Goal: Task Accomplishment & Management: Manage account settings

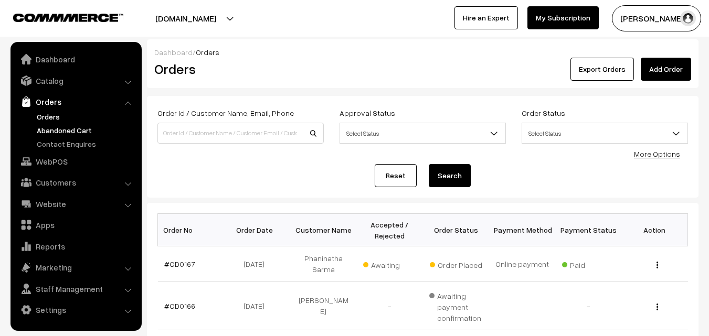
click at [58, 131] on link "Abandoned Cart" at bounding box center [86, 130] width 104 height 11
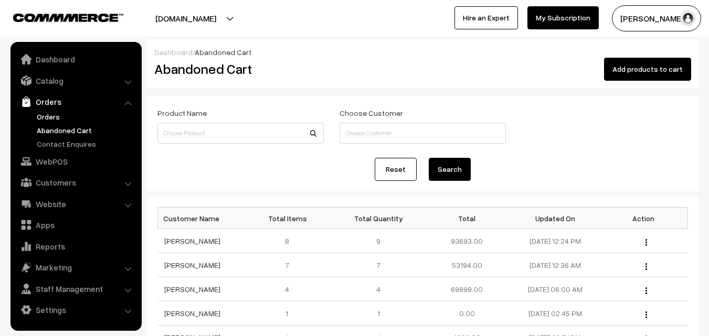
click at [48, 112] on link "Orders" at bounding box center [86, 116] width 104 height 11
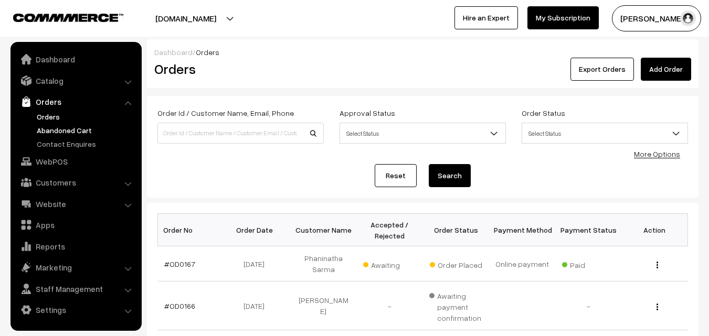
click at [67, 130] on link "Abandoned Cart" at bounding box center [86, 130] width 104 height 11
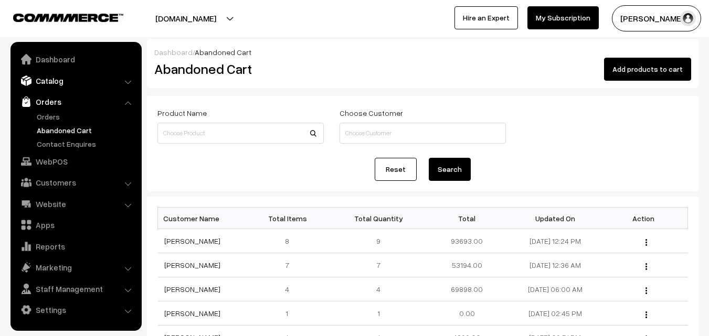
click at [56, 84] on link "Catalog" at bounding box center [75, 80] width 125 height 19
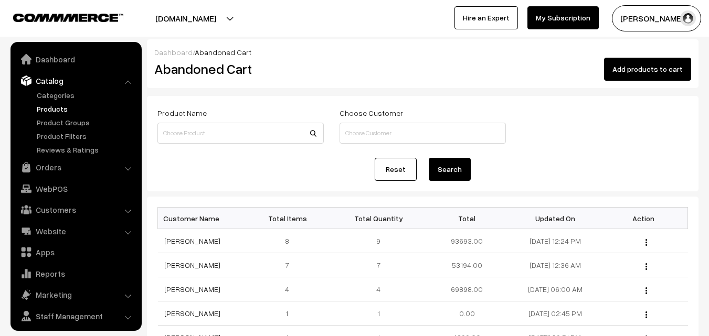
click at [56, 107] on link "Products" at bounding box center [86, 108] width 104 height 11
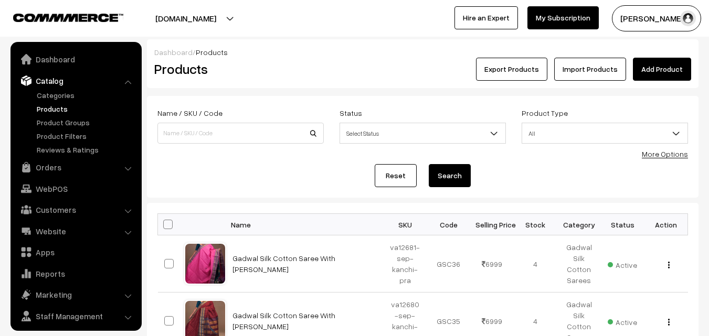
scroll to position [26, 0]
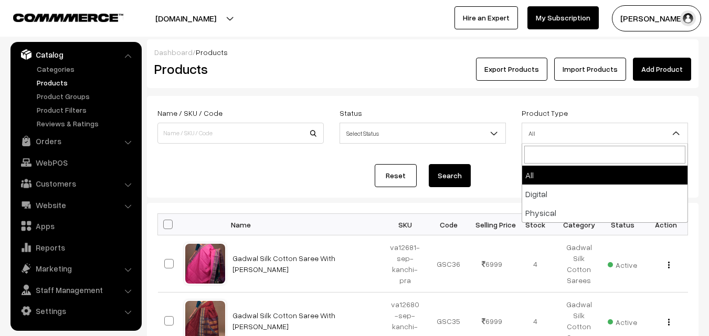
click at [606, 133] on span "All" at bounding box center [604, 133] width 165 height 18
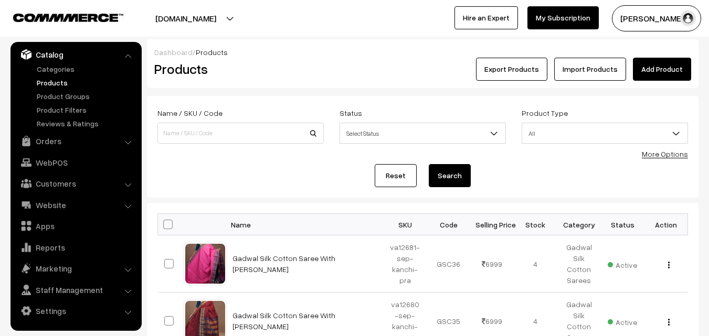
click at [52, 86] on link "Products" at bounding box center [86, 82] width 104 height 11
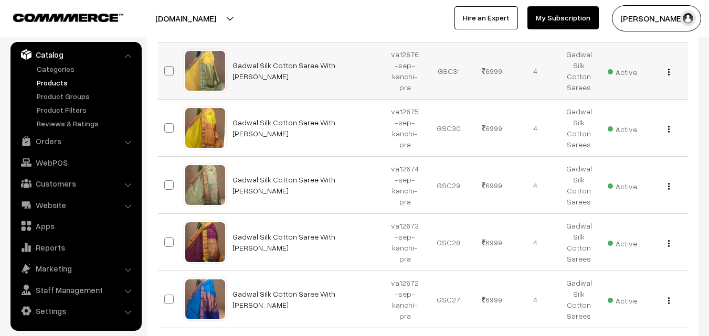
scroll to position [603, 0]
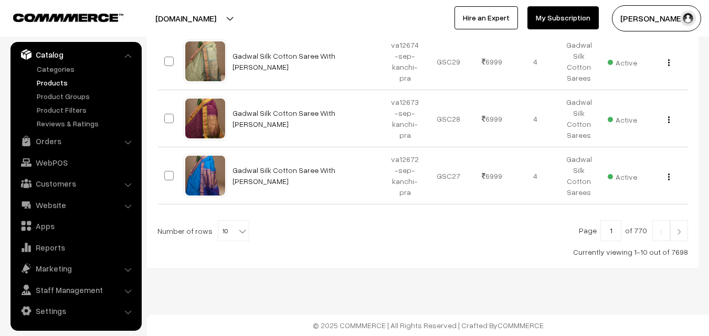
click at [237, 231] on b at bounding box center [242, 231] width 10 height 10
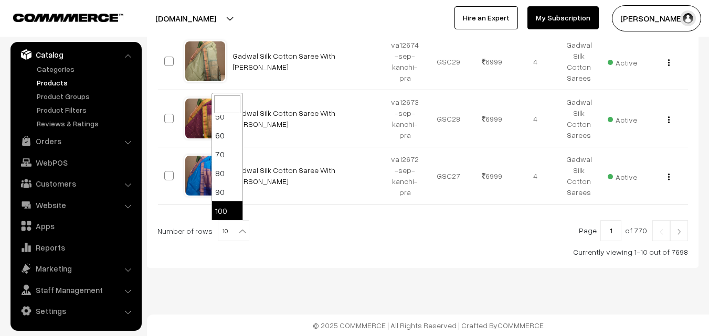
select select "100"
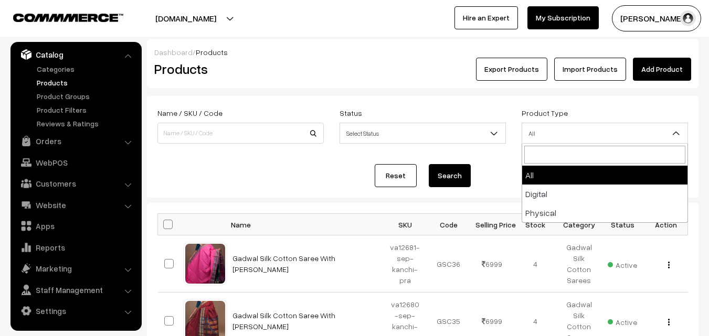
click at [675, 131] on b at bounding box center [676, 133] width 10 height 10
click at [489, 129] on b at bounding box center [494, 133] width 10 height 10
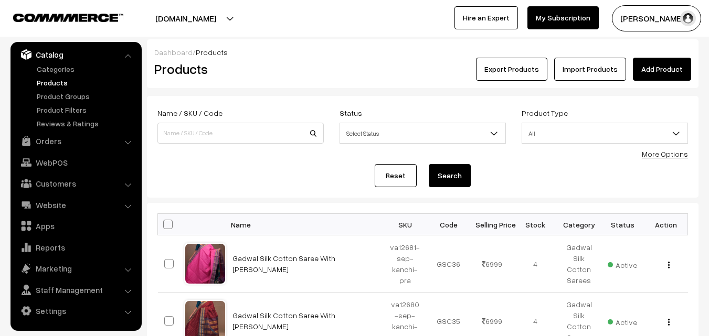
click at [489, 129] on b at bounding box center [494, 133] width 10 height 10
click at [683, 155] on link "More Options" at bounding box center [665, 154] width 46 height 9
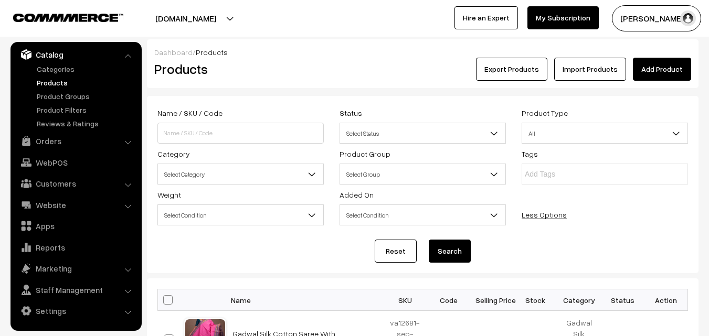
click at [311, 174] on b at bounding box center [312, 174] width 10 height 10
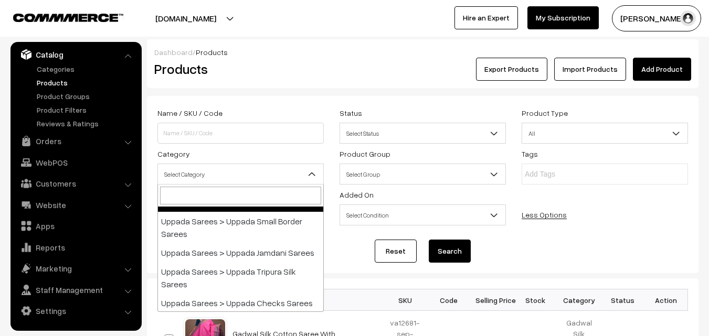
scroll to position [157, 0]
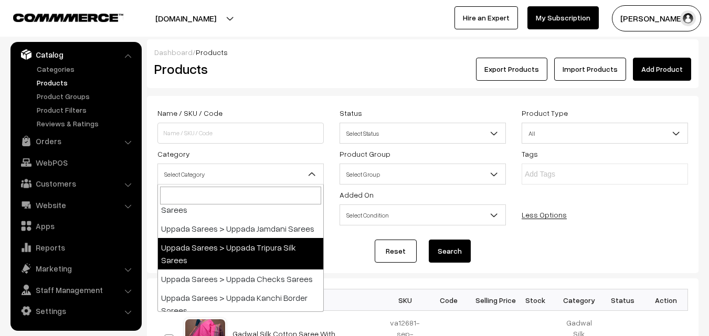
select select "43"
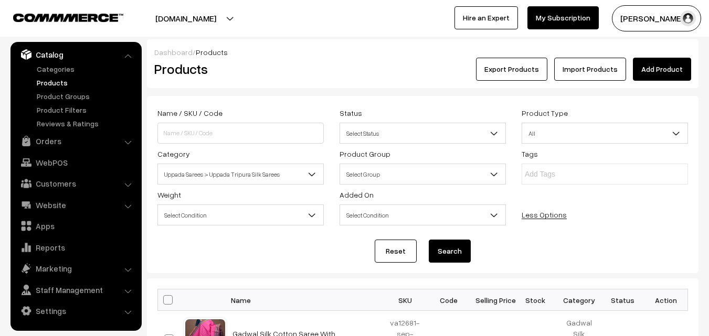
click at [456, 254] on button "Search" at bounding box center [450, 251] width 42 height 23
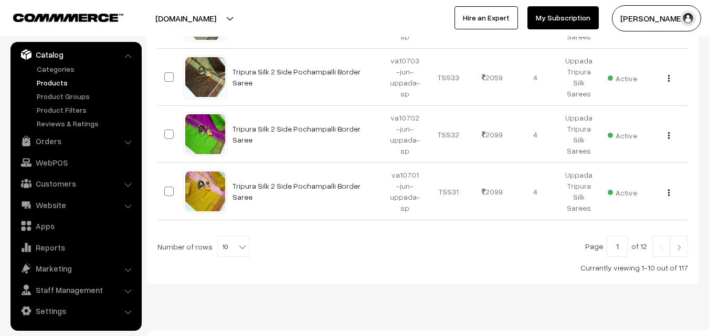
scroll to position [679, 0]
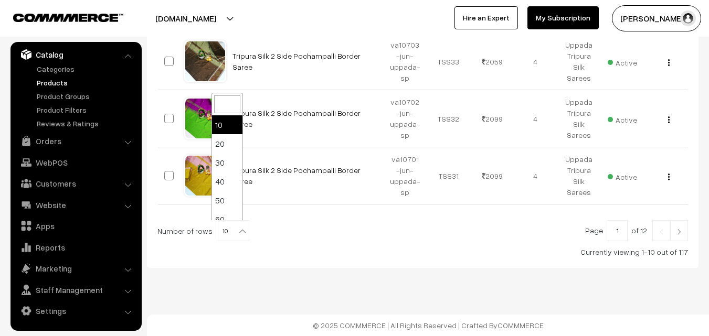
click at [238, 230] on b at bounding box center [242, 231] width 10 height 10
select select "100"
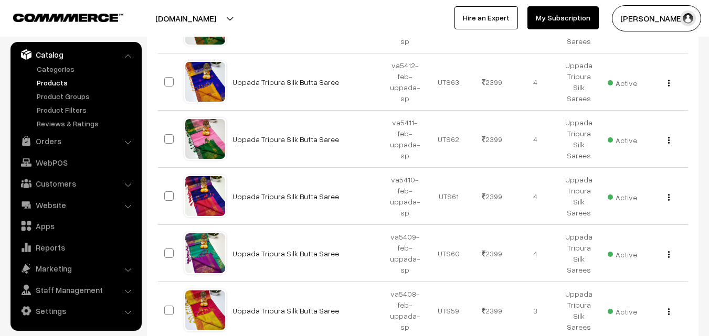
scroll to position [5827, 0]
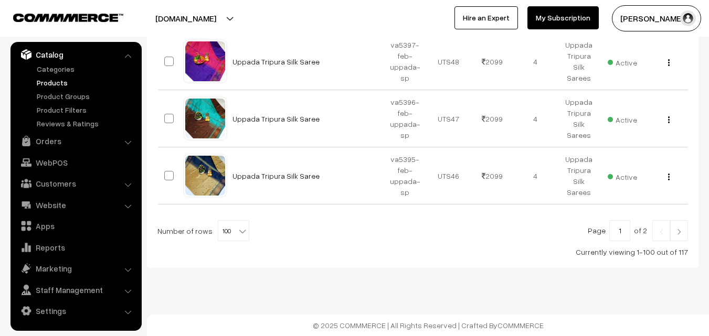
click at [680, 229] on img at bounding box center [678, 232] width 9 height 6
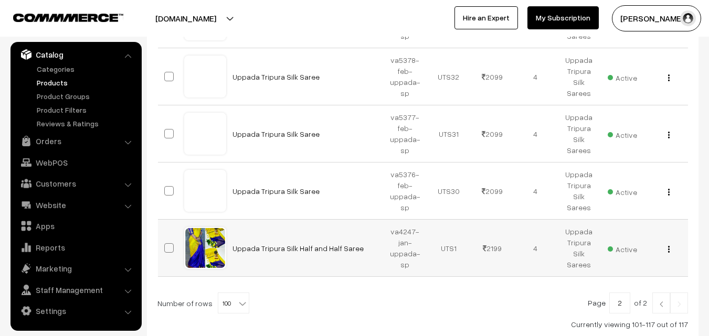
scroll to position [974, 0]
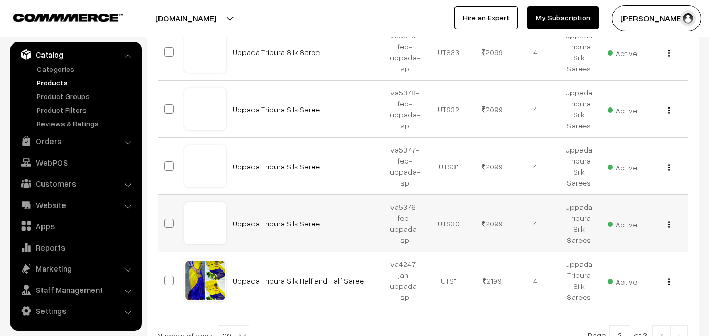
click at [172, 225] on span at bounding box center [168, 223] width 9 height 9
click at [166, 220] on input "checkbox" at bounding box center [162, 217] width 7 height 7
checkbox input "true"
click at [166, 283] on span at bounding box center [168, 280] width 9 height 9
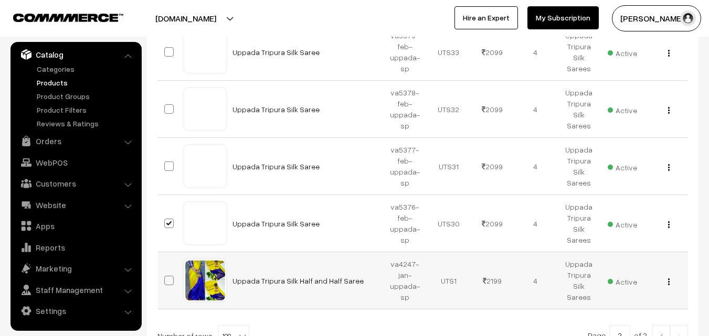
click at [166, 278] on input "checkbox" at bounding box center [162, 274] width 7 height 7
checkbox input "true"
click at [169, 167] on span at bounding box center [168, 166] width 9 height 9
click at [166, 163] on input "checkbox" at bounding box center [162, 159] width 7 height 7
checkbox input "true"
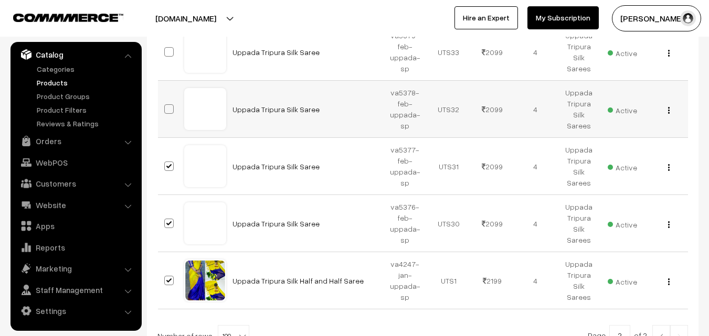
click at [167, 112] on span at bounding box center [168, 108] width 9 height 9
click at [166, 106] on input "checkbox" at bounding box center [162, 102] width 7 height 7
checkbox input "true"
click at [166, 52] on span at bounding box center [168, 51] width 9 height 9
click at [166, 49] on input "checkbox" at bounding box center [162, 45] width 7 height 7
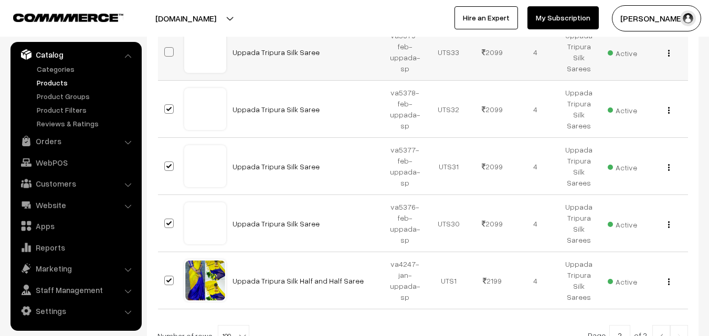
checkbox input "true"
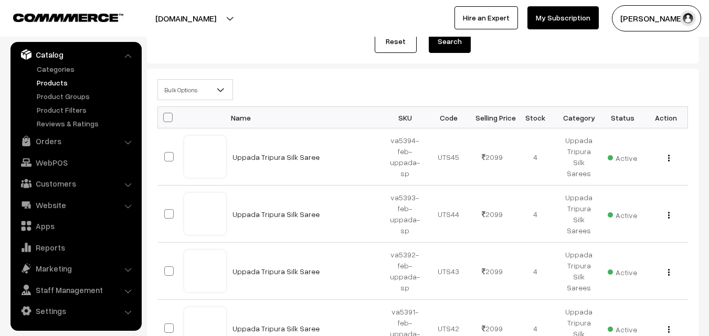
scroll to position [214, 0]
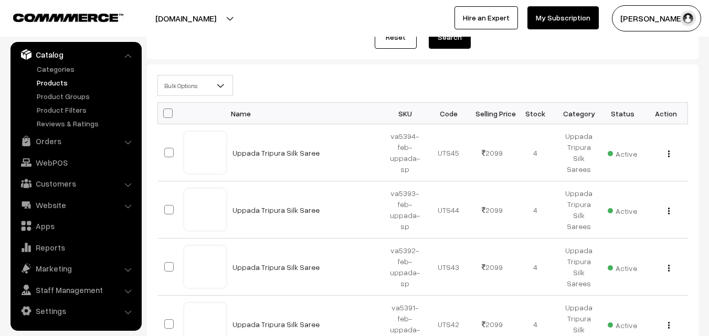
click at [166, 110] on span at bounding box center [167, 113] width 9 height 9
click at [165, 110] on input "checkbox" at bounding box center [161, 113] width 7 height 7
checkbox input "true"
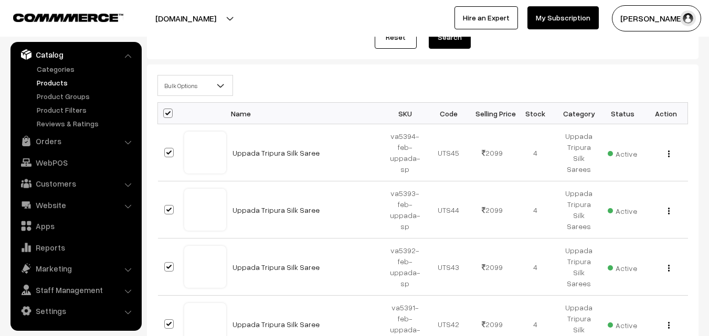
checkbox input "true"
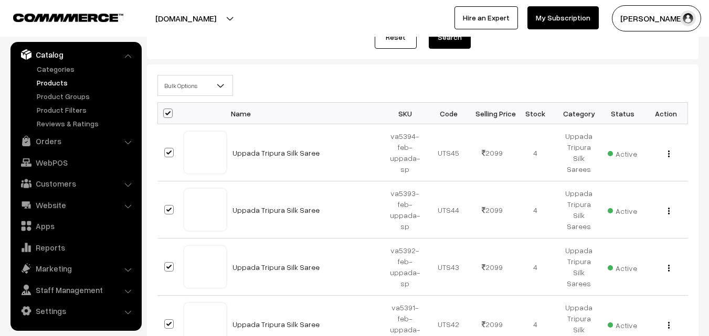
checkbox input "true"
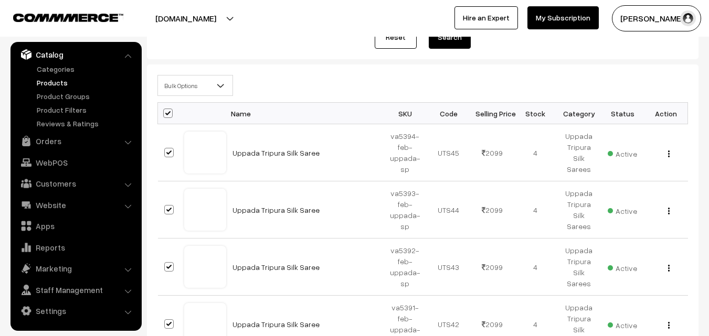
click at [219, 83] on b at bounding box center [221, 85] width 10 height 10
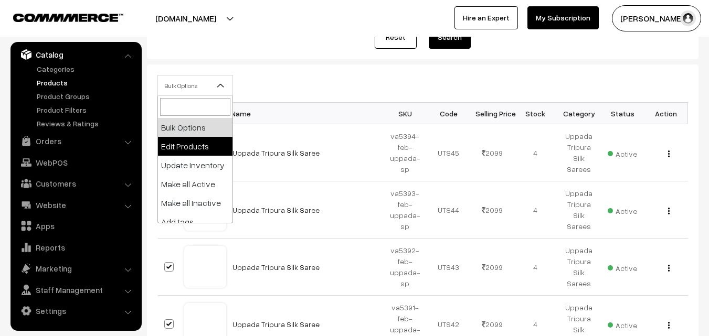
select select "editProduct"
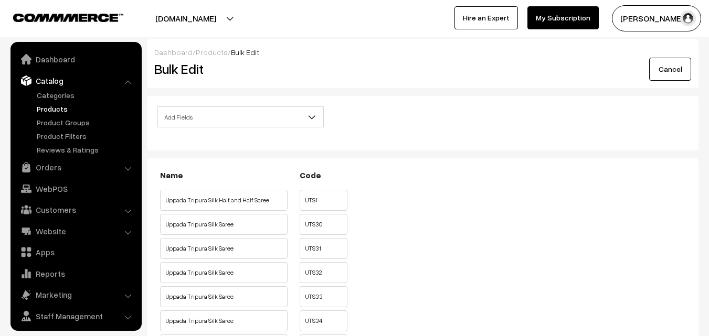
scroll to position [26, 0]
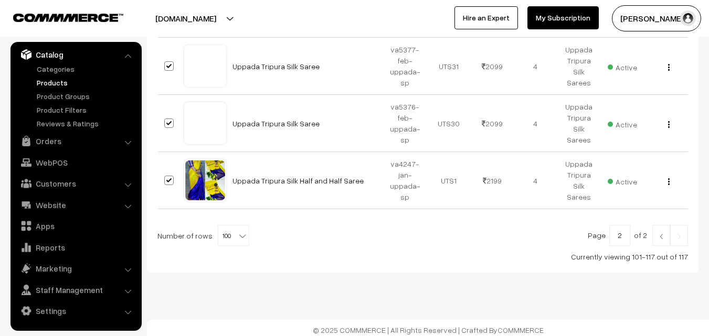
scroll to position [1079, 0]
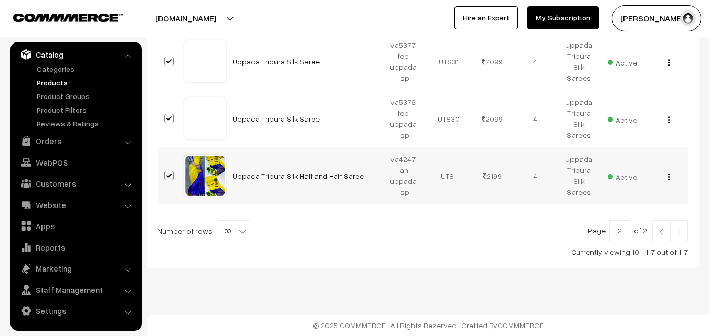
click at [172, 175] on span at bounding box center [168, 175] width 9 height 9
click at [166, 173] on input "checkbox" at bounding box center [162, 169] width 7 height 7
checkbox input "false"
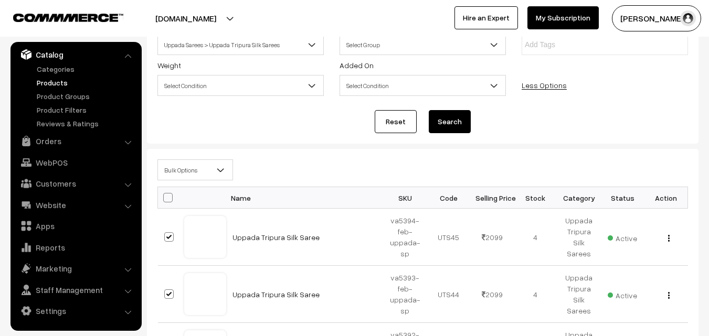
scroll to position [109, 0]
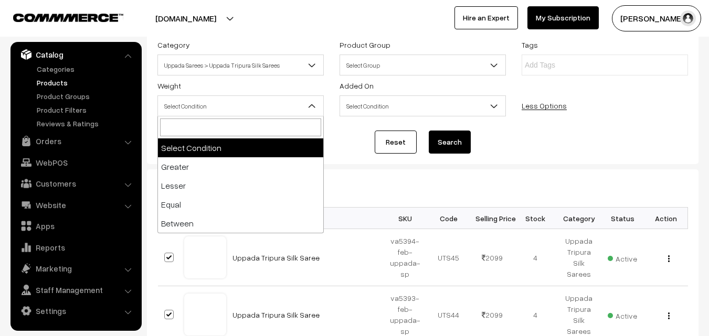
click at [309, 107] on b at bounding box center [312, 106] width 10 height 10
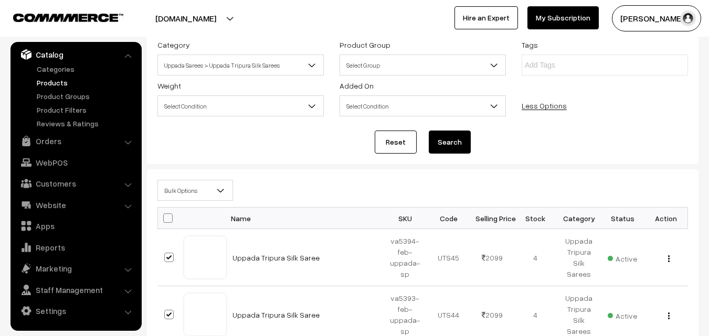
click at [336, 129] on form "Name / SKU / Code Status Select Status Active Inactive Select Status Product Ty…" at bounding box center [423, 75] width 552 height 177
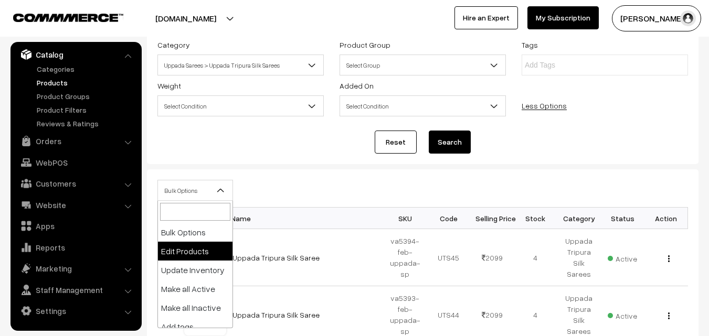
click at [216, 190] on b at bounding box center [221, 190] width 10 height 10
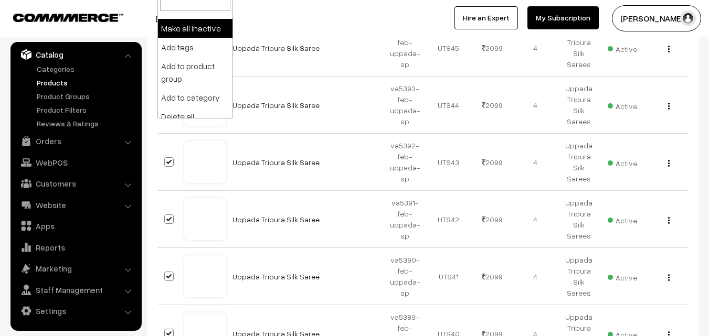
scroll to position [78, 0]
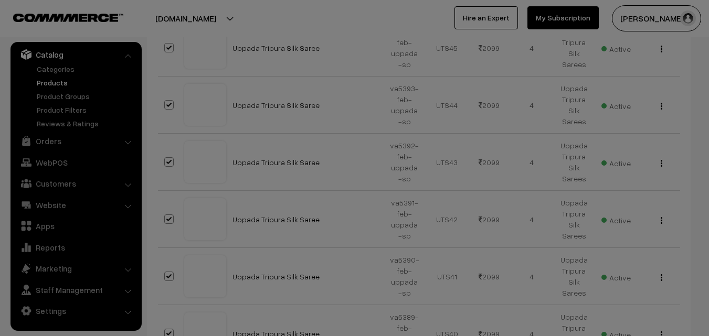
select select "delete"
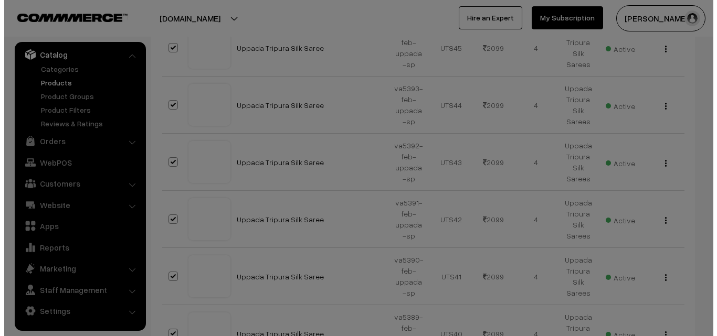
scroll to position [132, 0]
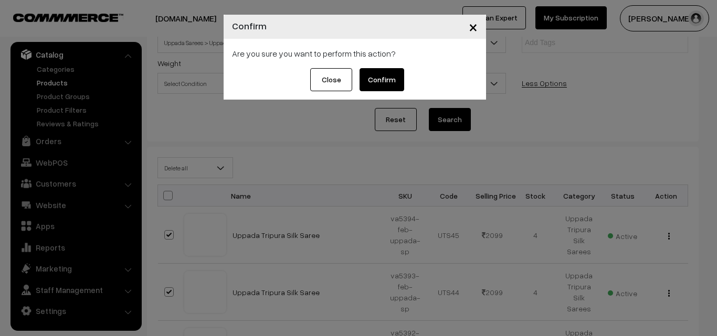
click at [372, 83] on button "Confirm" at bounding box center [382, 79] width 45 height 23
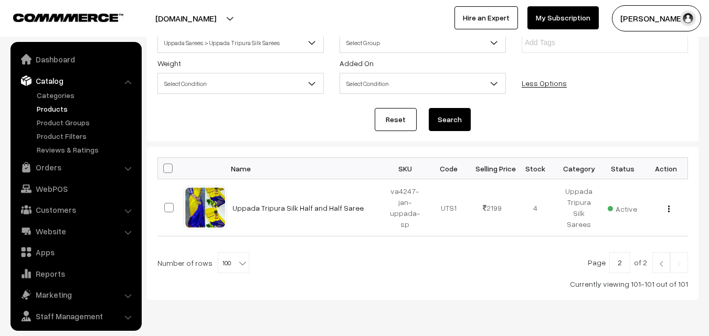
scroll to position [26, 0]
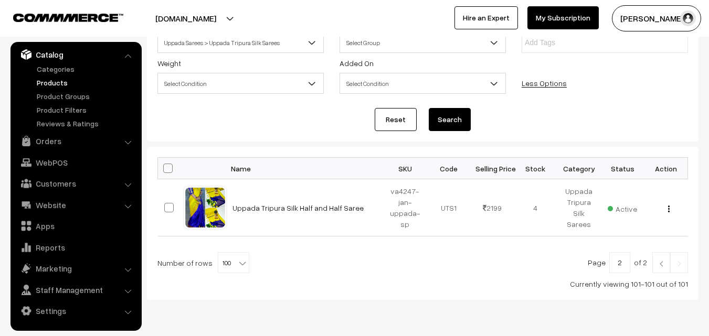
click at [54, 83] on link "Products" at bounding box center [86, 82] width 104 height 11
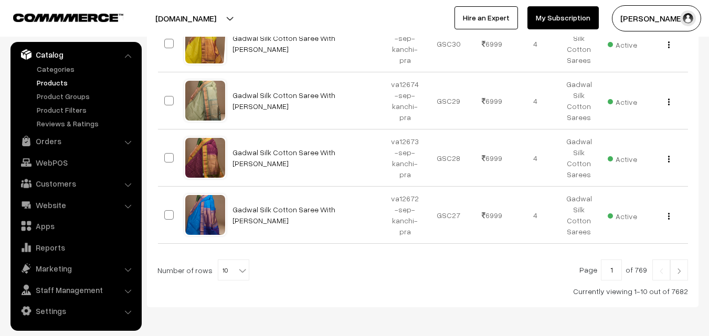
scroll to position [603, 0]
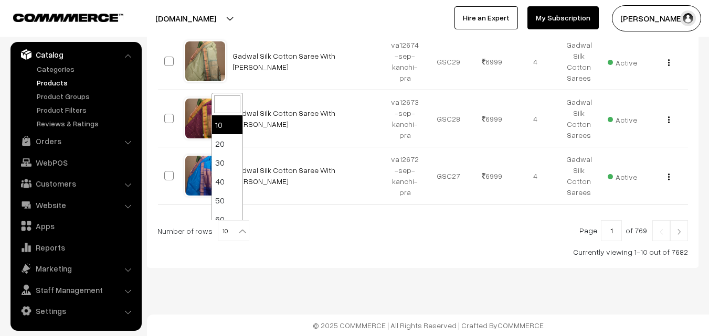
click at [237, 229] on b at bounding box center [242, 231] width 10 height 10
select select "100"
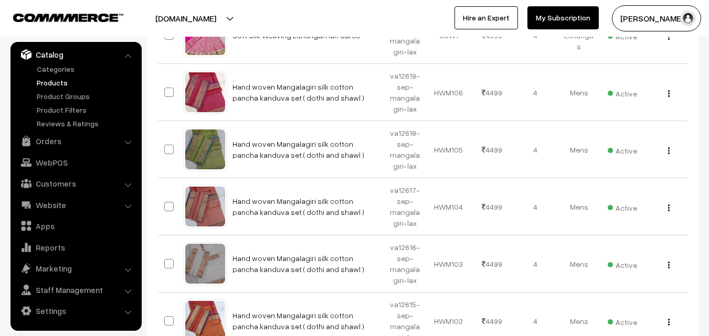
scroll to position [3767, 0]
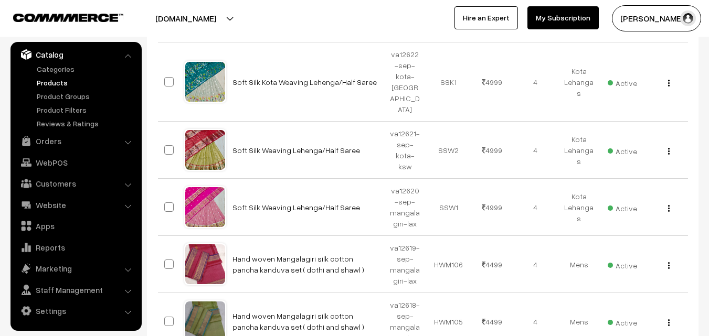
click at [59, 85] on link "Products" at bounding box center [86, 82] width 104 height 11
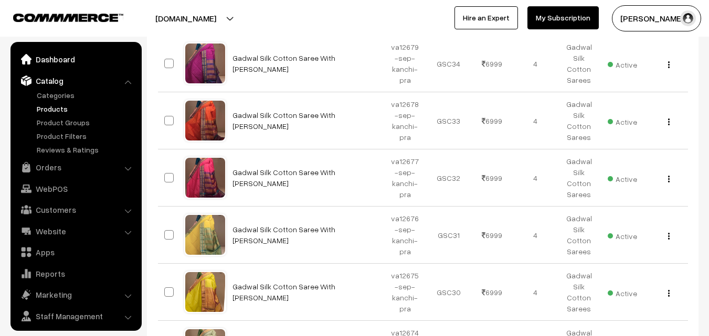
click at [55, 58] on link "Dashboard" at bounding box center [75, 59] width 125 height 19
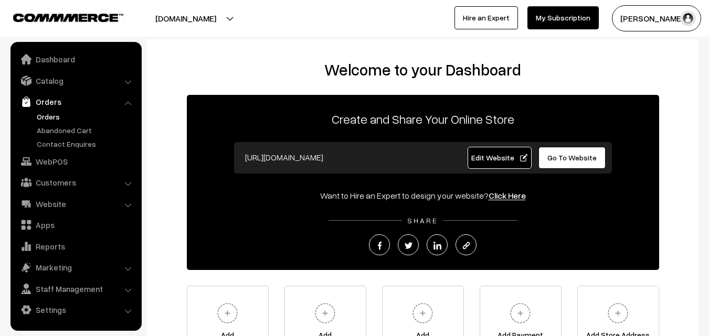
click at [51, 118] on link "Orders" at bounding box center [86, 116] width 104 height 11
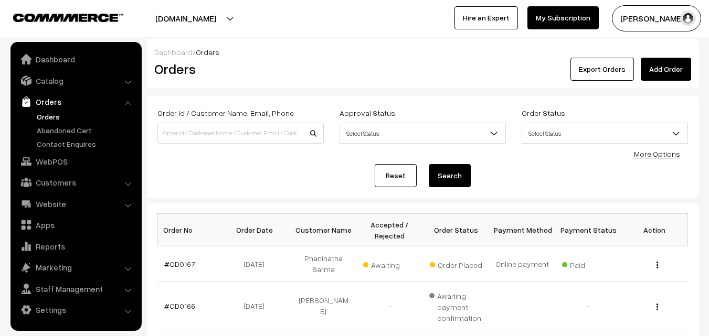
click at [175, 261] on link "#OD0167" at bounding box center [179, 264] width 31 height 9
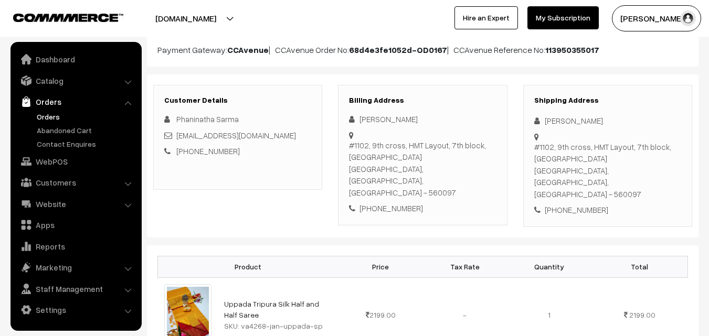
scroll to position [105, 0]
